Goal: Use online tool/utility

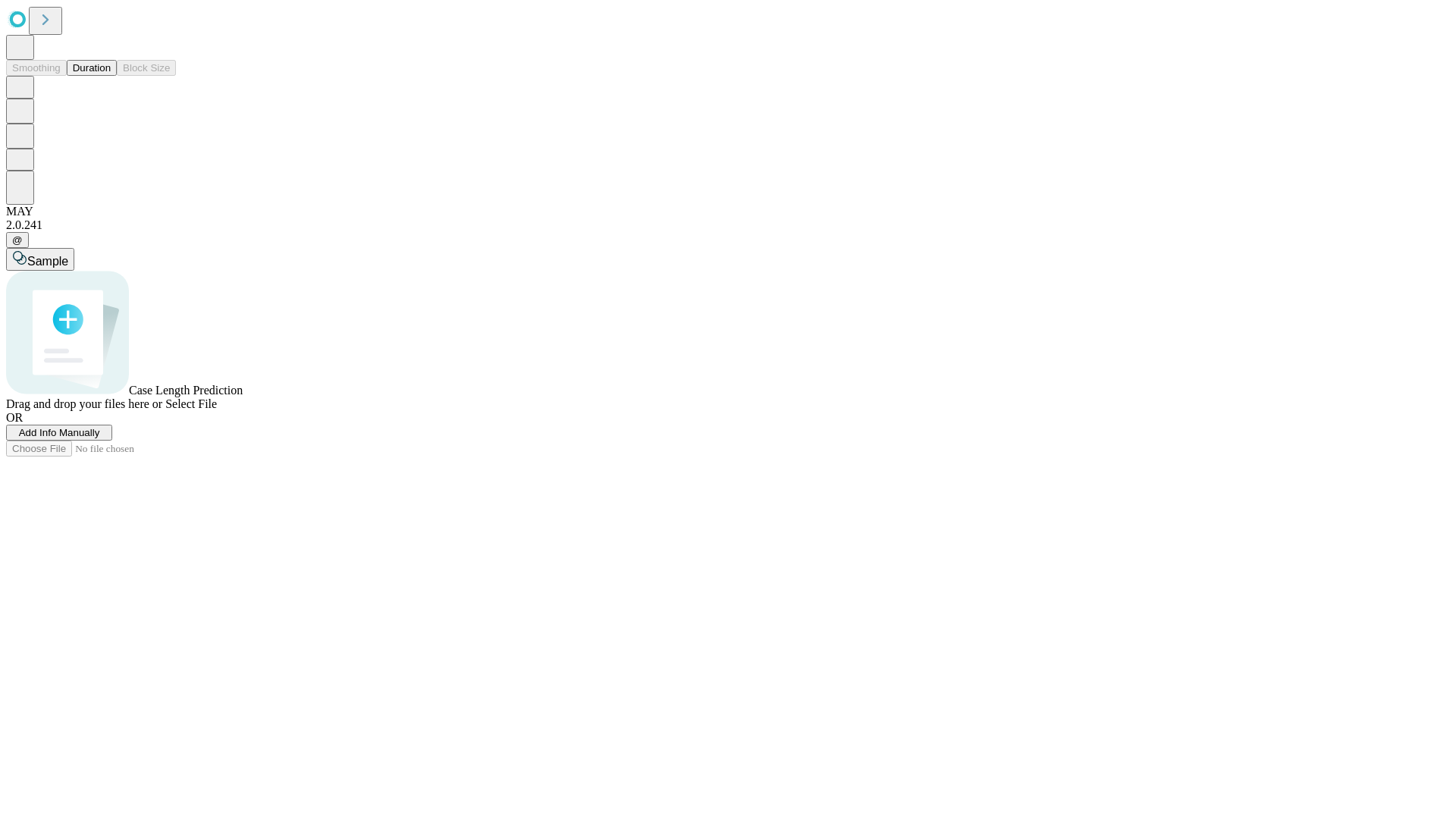
click at [110, 76] on button "Duration" at bounding box center [92, 68] width 50 height 16
click at [100, 439] on span "Add Info Manually" at bounding box center [59, 432] width 82 height 11
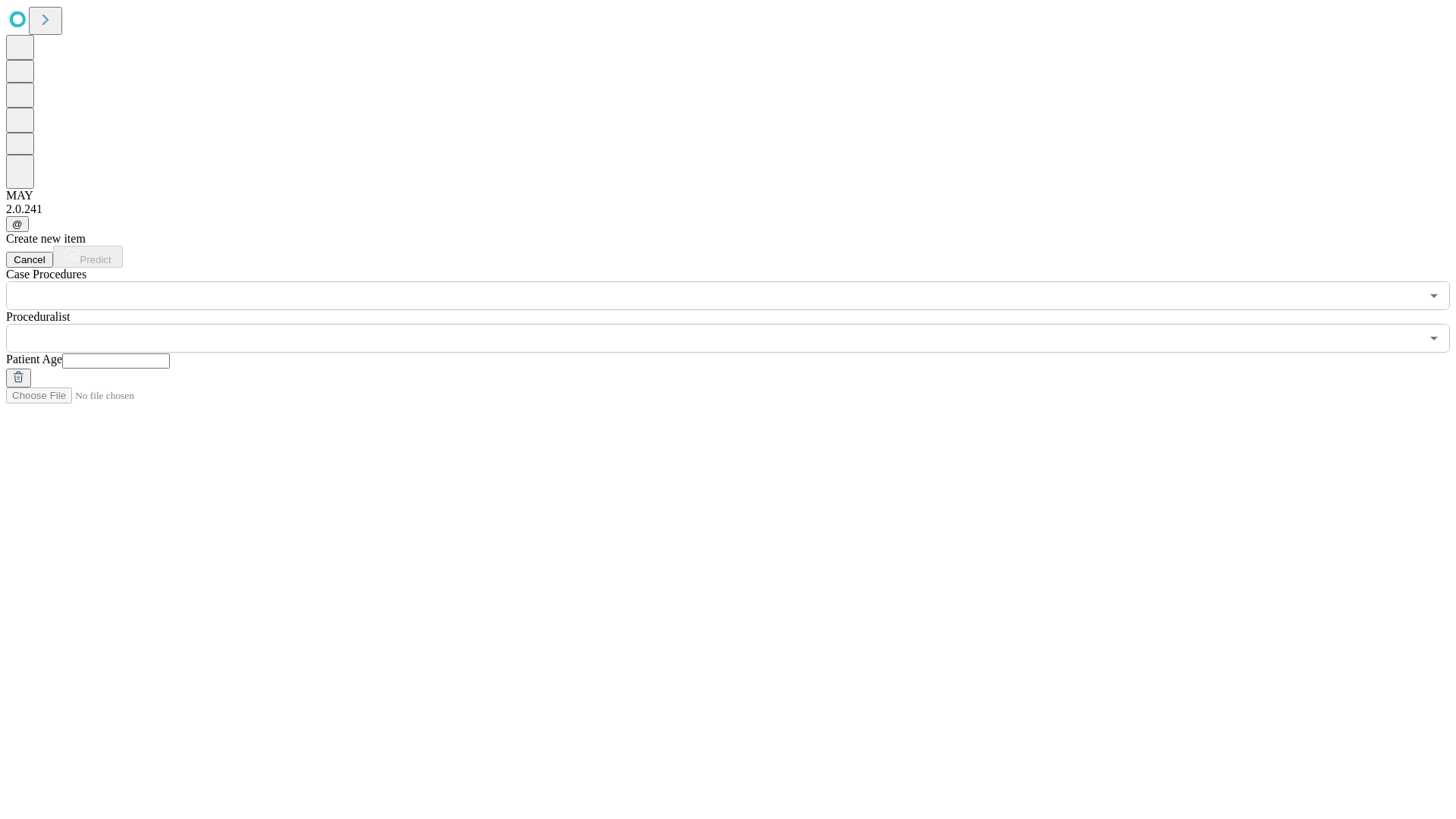
click at [170, 353] on input "text" at bounding box center [116, 361] width 108 height 15
type input "**"
click at [739, 324] on input "text" at bounding box center [713, 338] width 1414 height 29
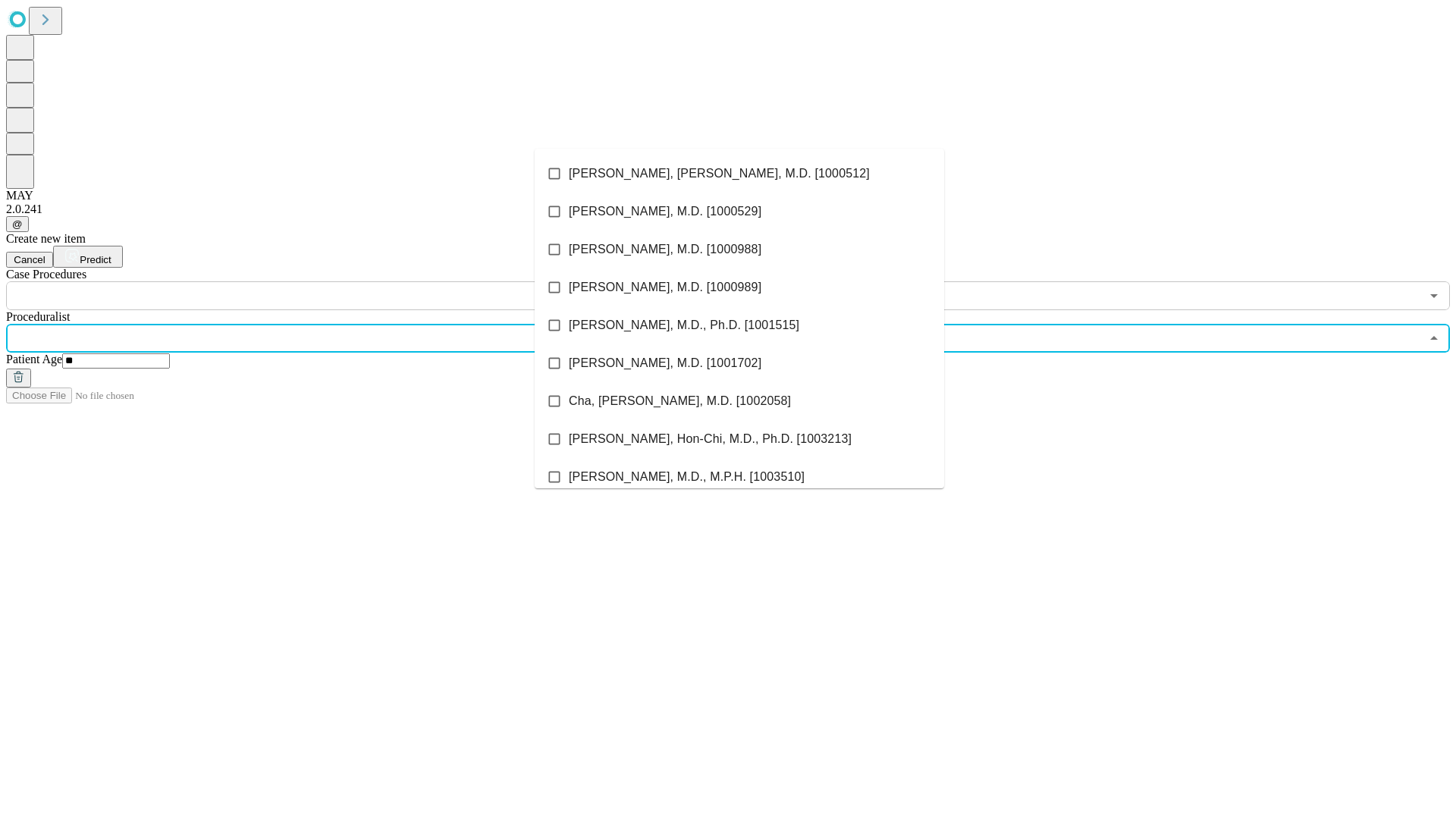
click at [739, 173] on li "[PERSON_NAME], [PERSON_NAME], M.D. [1000512]" at bounding box center [740, 173] width 410 height 38
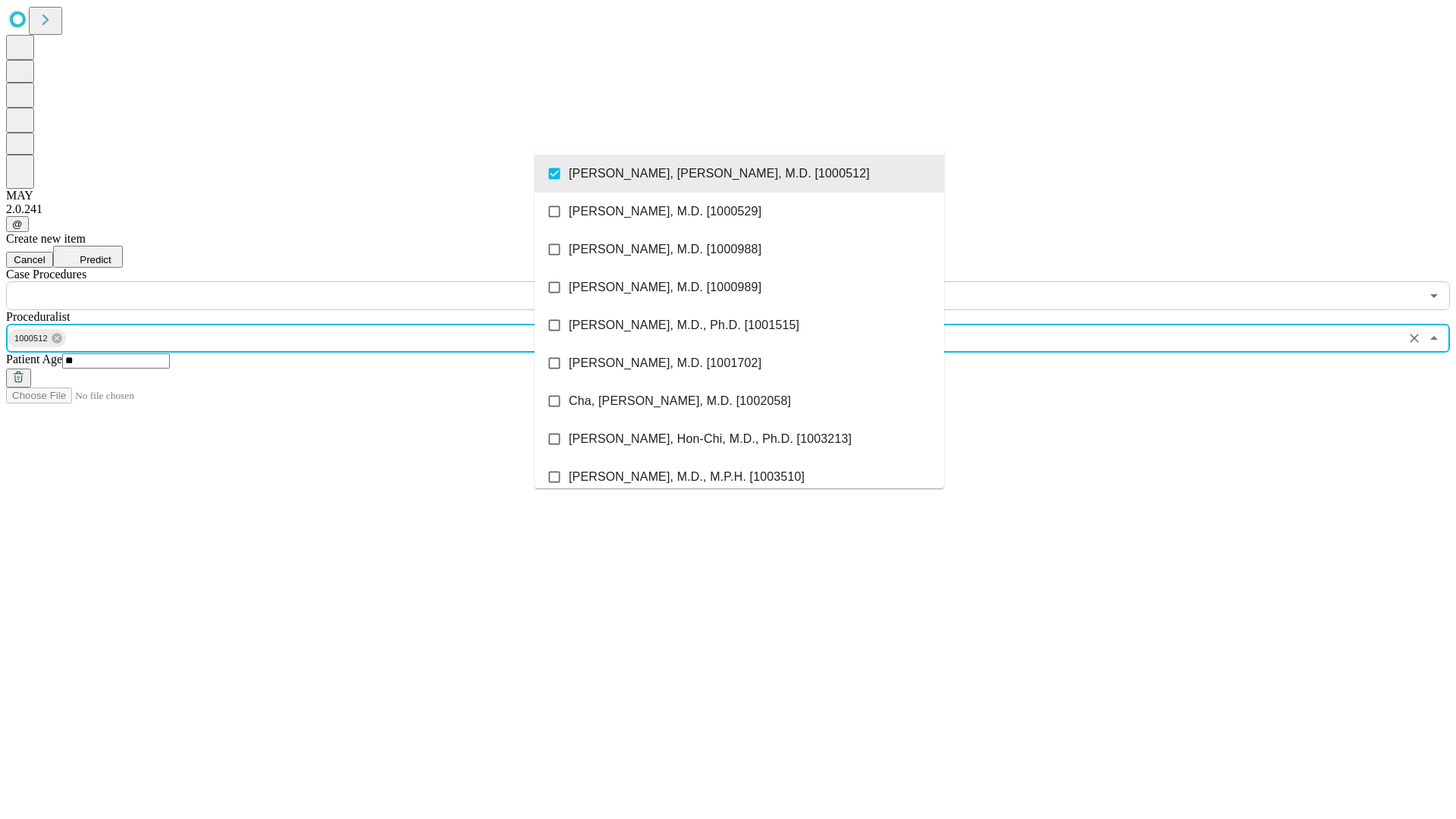
click at [319, 281] on input "text" at bounding box center [713, 295] width 1414 height 29
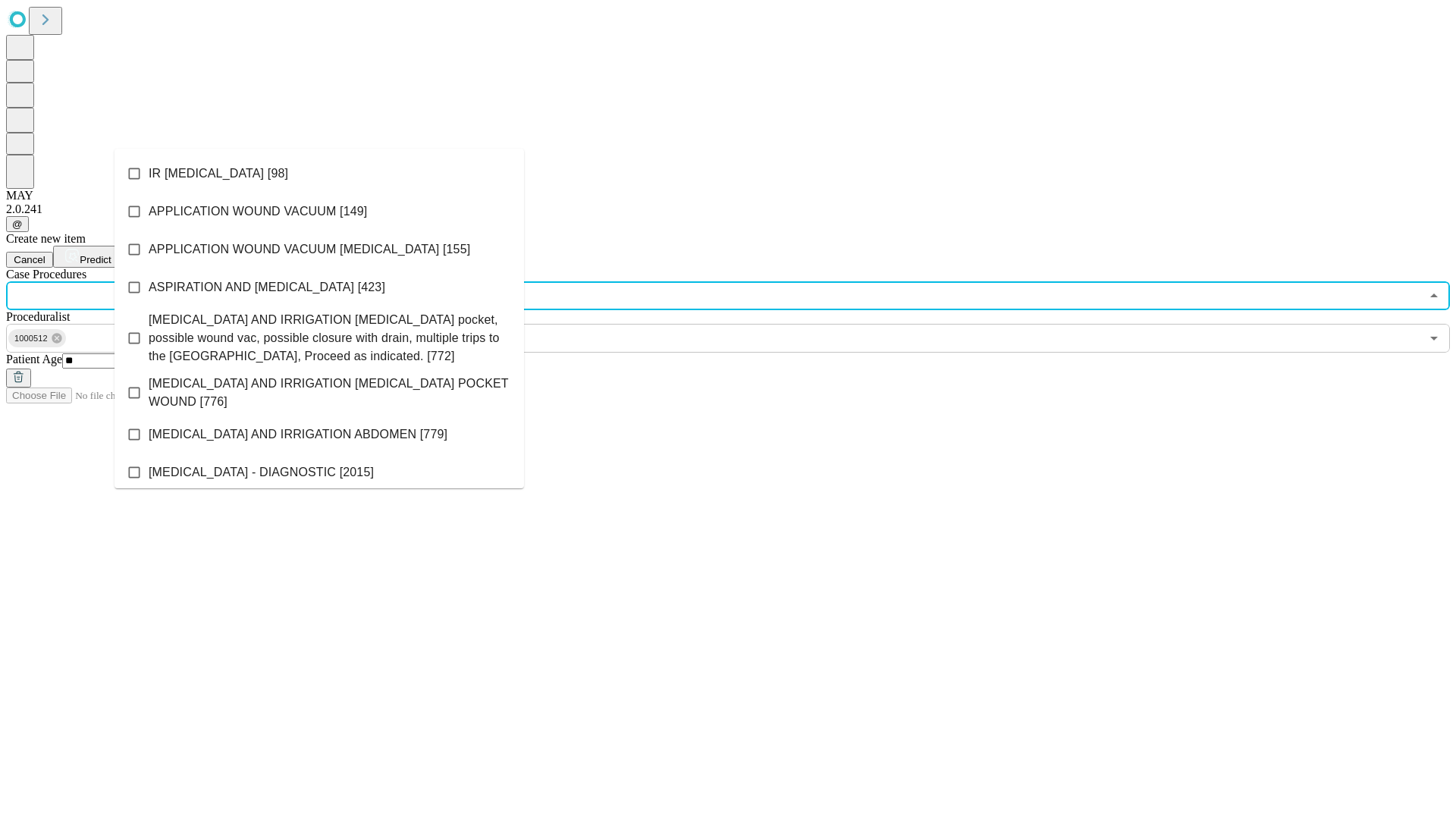
click at [319, 173] on li "IR [MEDICAL_DATA] [98]" at bounding box center [320, 173] width 410 height 38
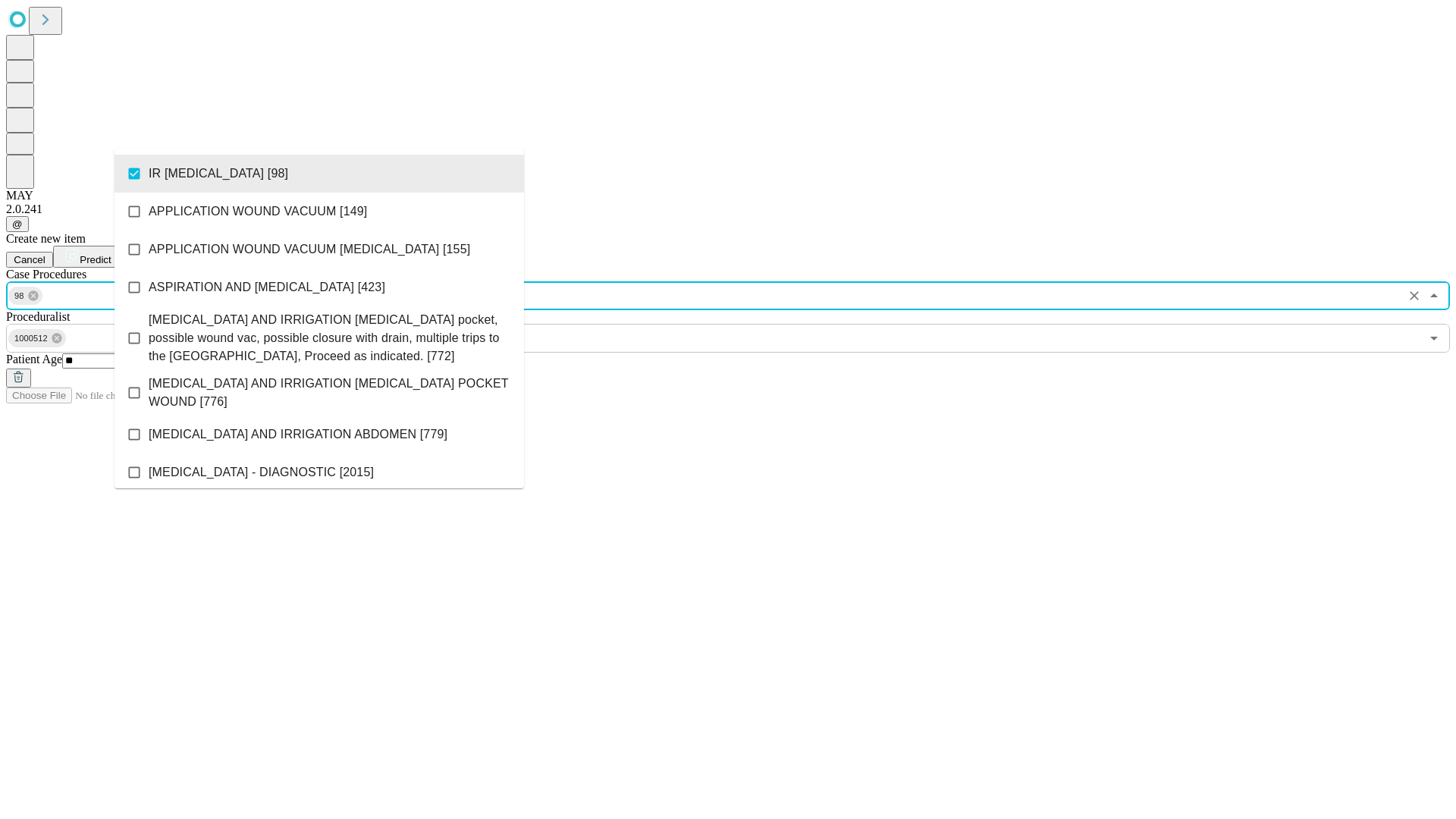
click at [110, 254] on span "Predict" at bounding box center [96, 260] width 32 height 11
